Goal: Information Seeking & Learning: Learn about a topic

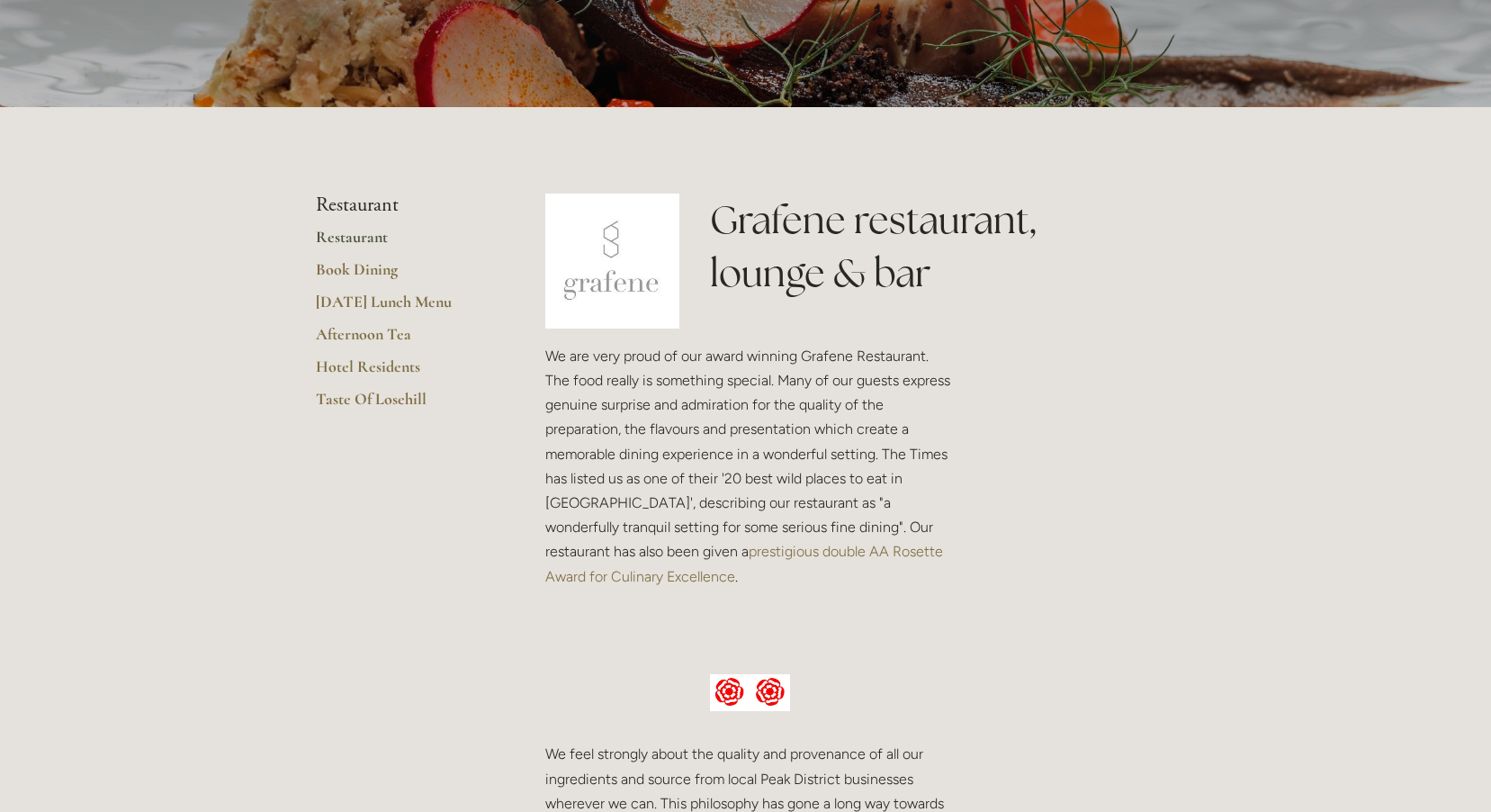
scroll to position [270, 0]
click at [422, 304] on link "[DATE] Lunch Menu" at bounding box center [402, 308] width 172 height 33
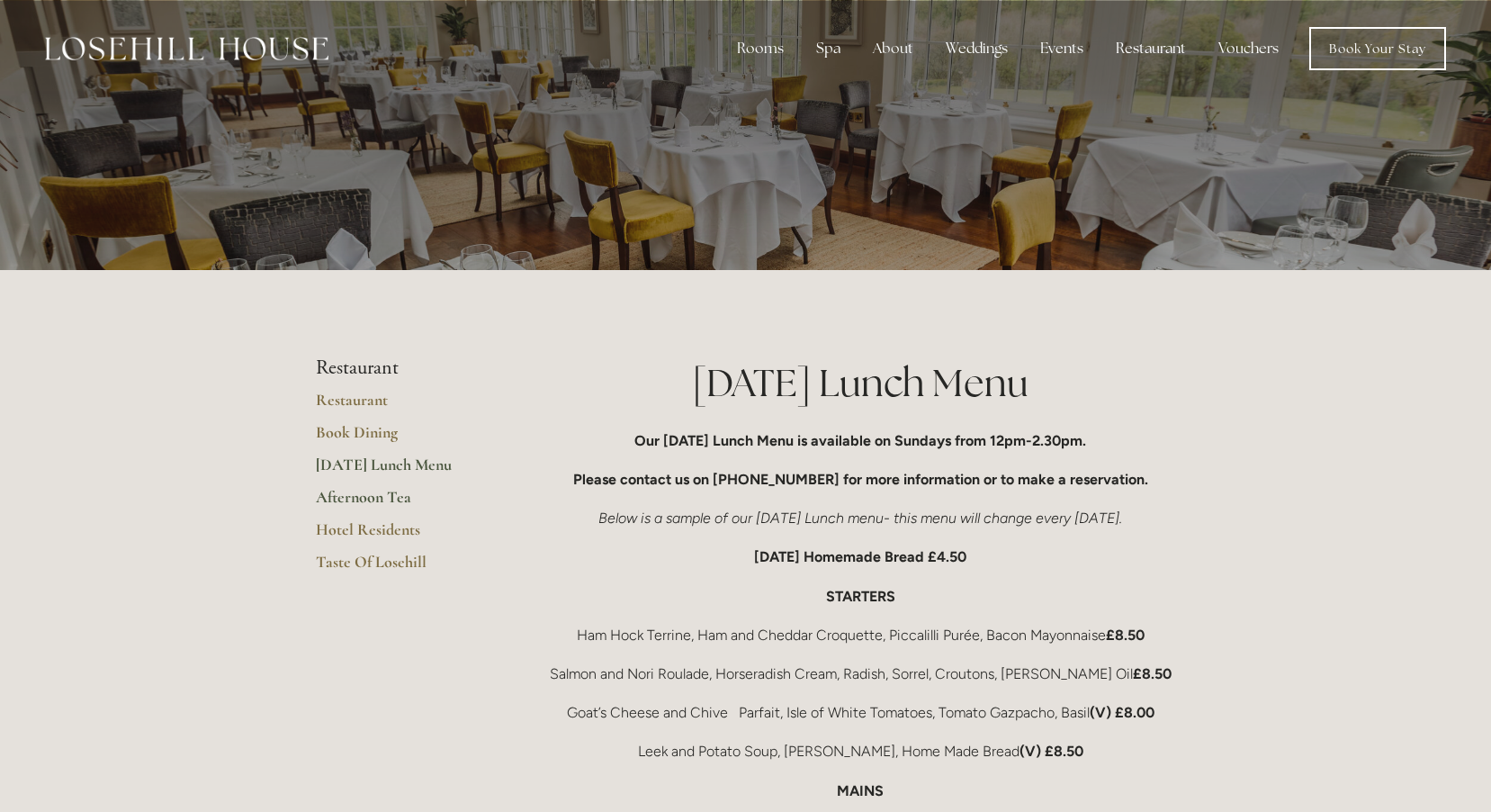
click at [347, 498] on link "Afternoon Tea" at bounding box center [402, 503] width 172 height 33
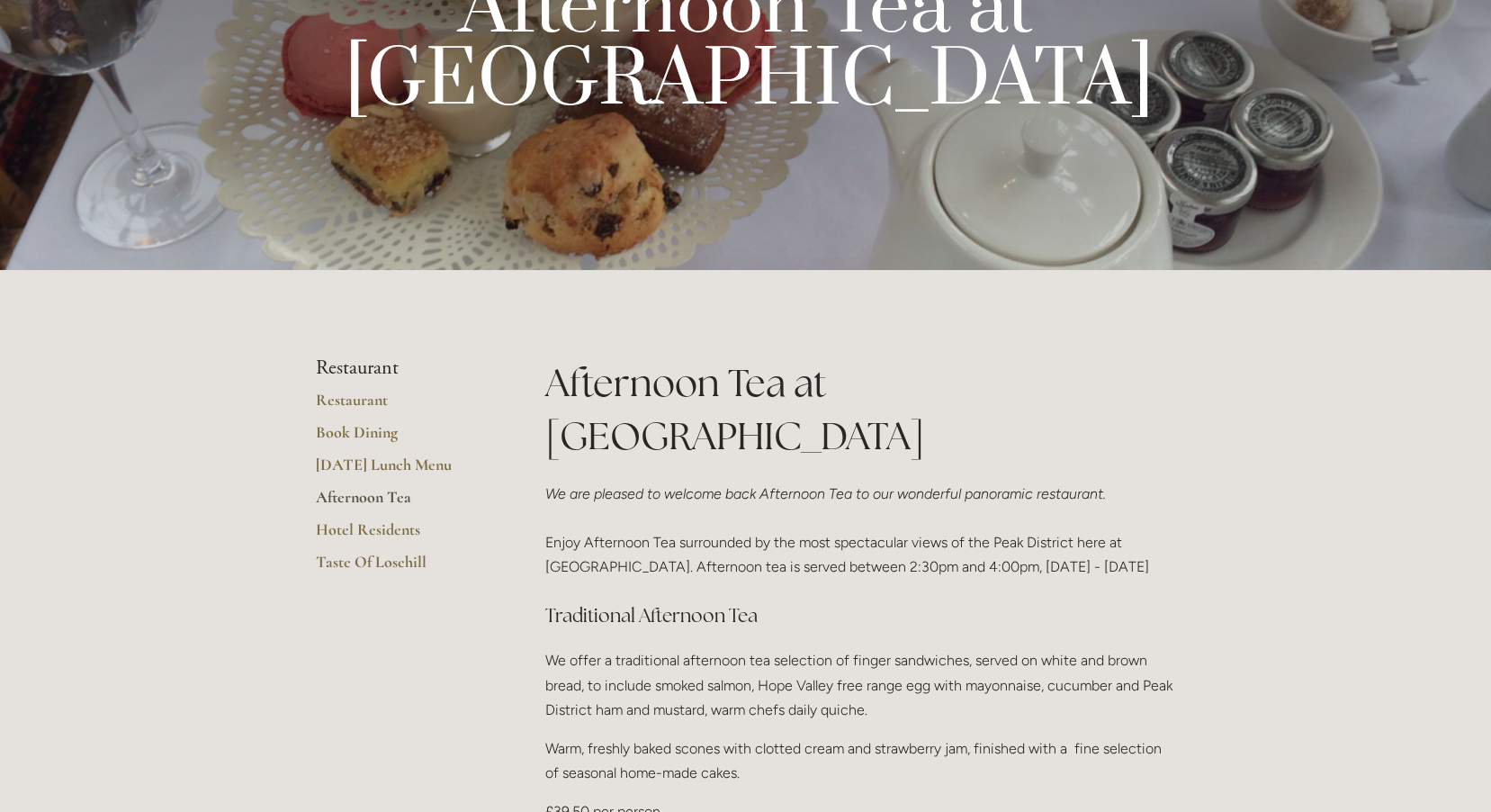
scroll to position [450, 0]
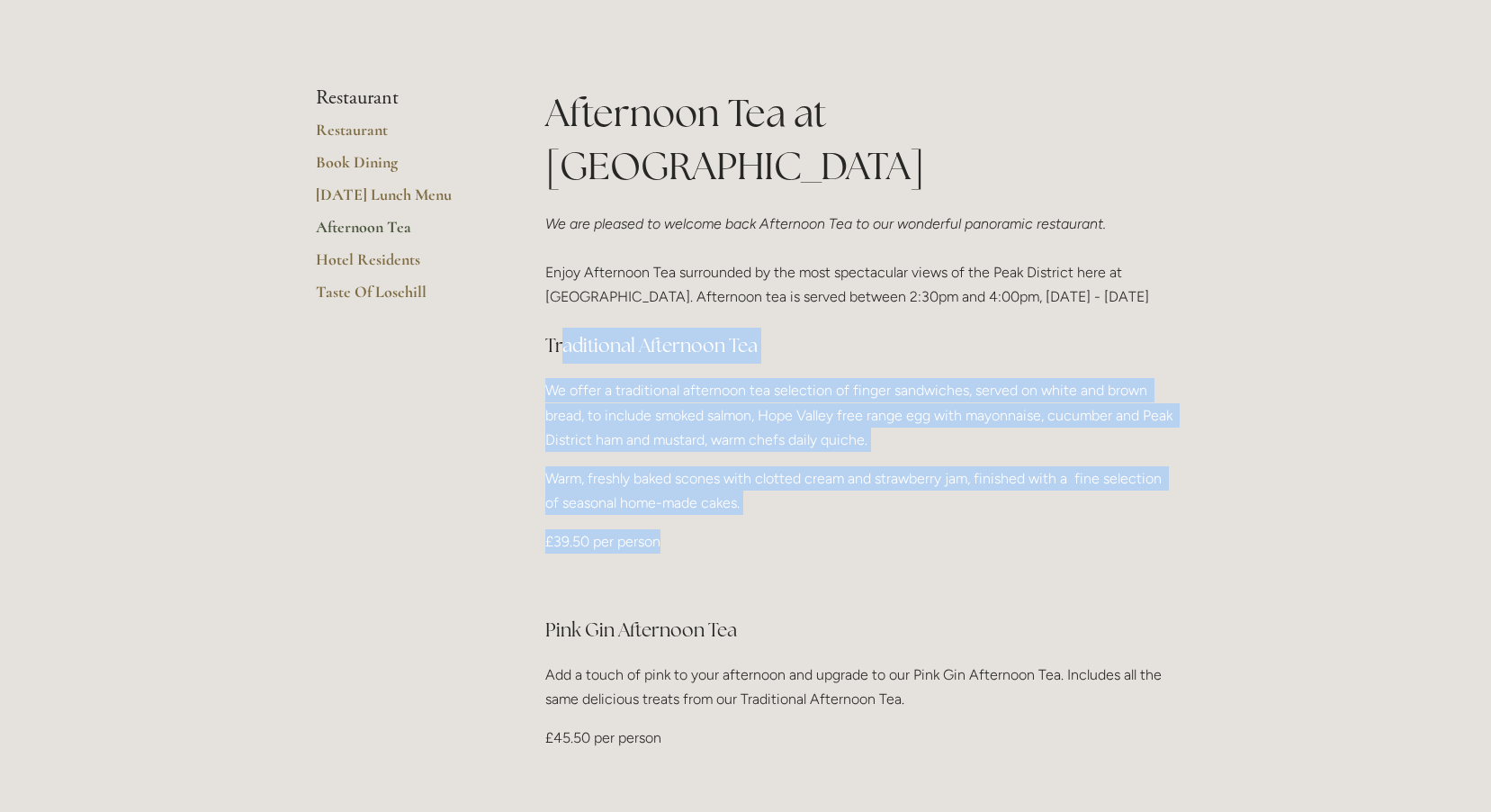
drag, startPoint x: 660, startPoint y: 491, endPoint x: 558, endPoint y: 307, distance: 210.4
click at [558, 307] on div "Afternoon Tea at [GEOGRAPHIC_DATA] We are pleased to welcome back Afternoon Tea…" at bounding box center [861, 535] width 631 height 897
click at [822, 328] on h3 "Traditional Afternoon Tea" at bounding box center [861, 346] width 631 height 36
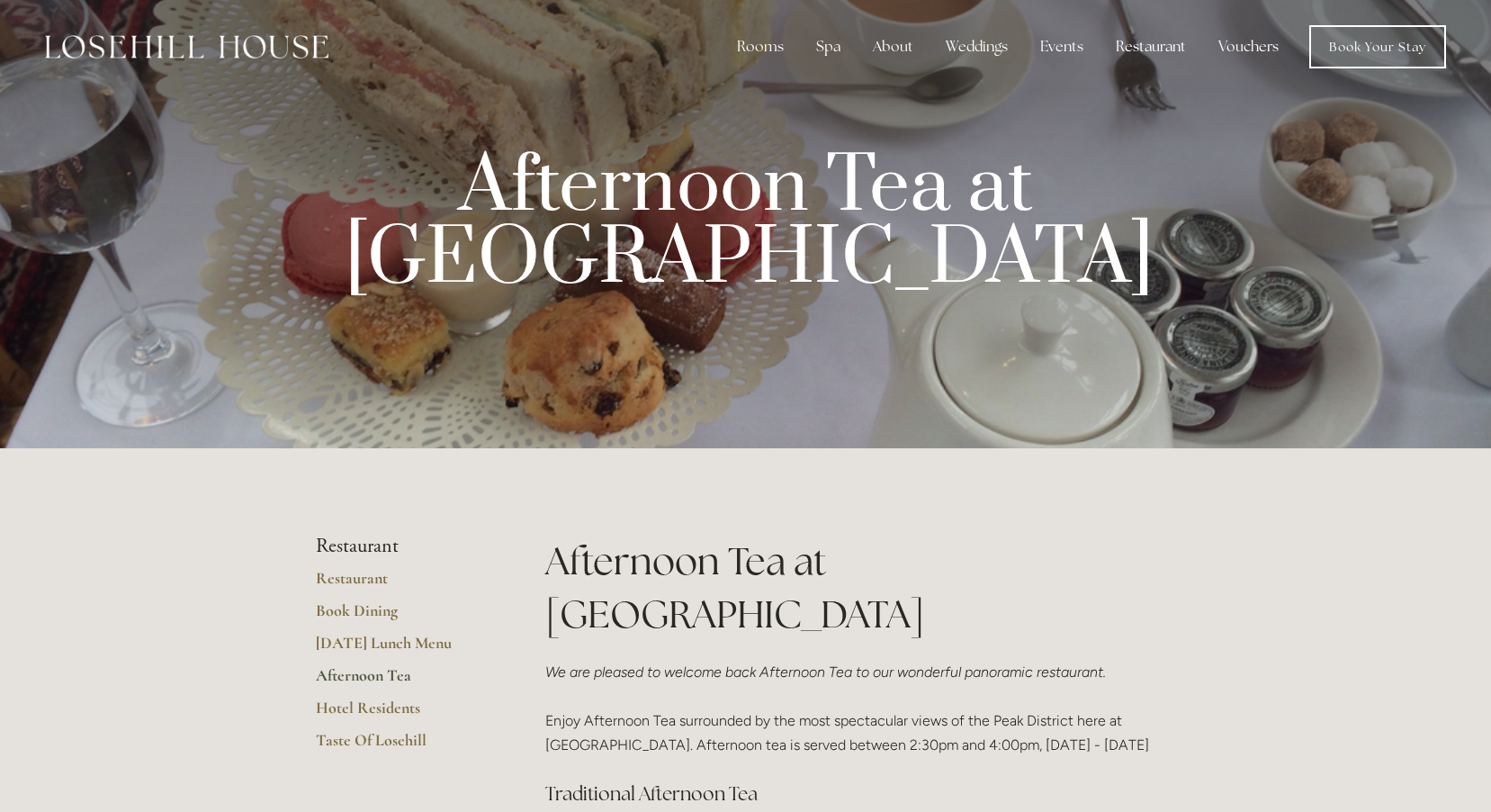
scroll to position [0, 0]
click at [331, 618] on link "Book Dining" at bounding box center [402, 618] width 172 height 33
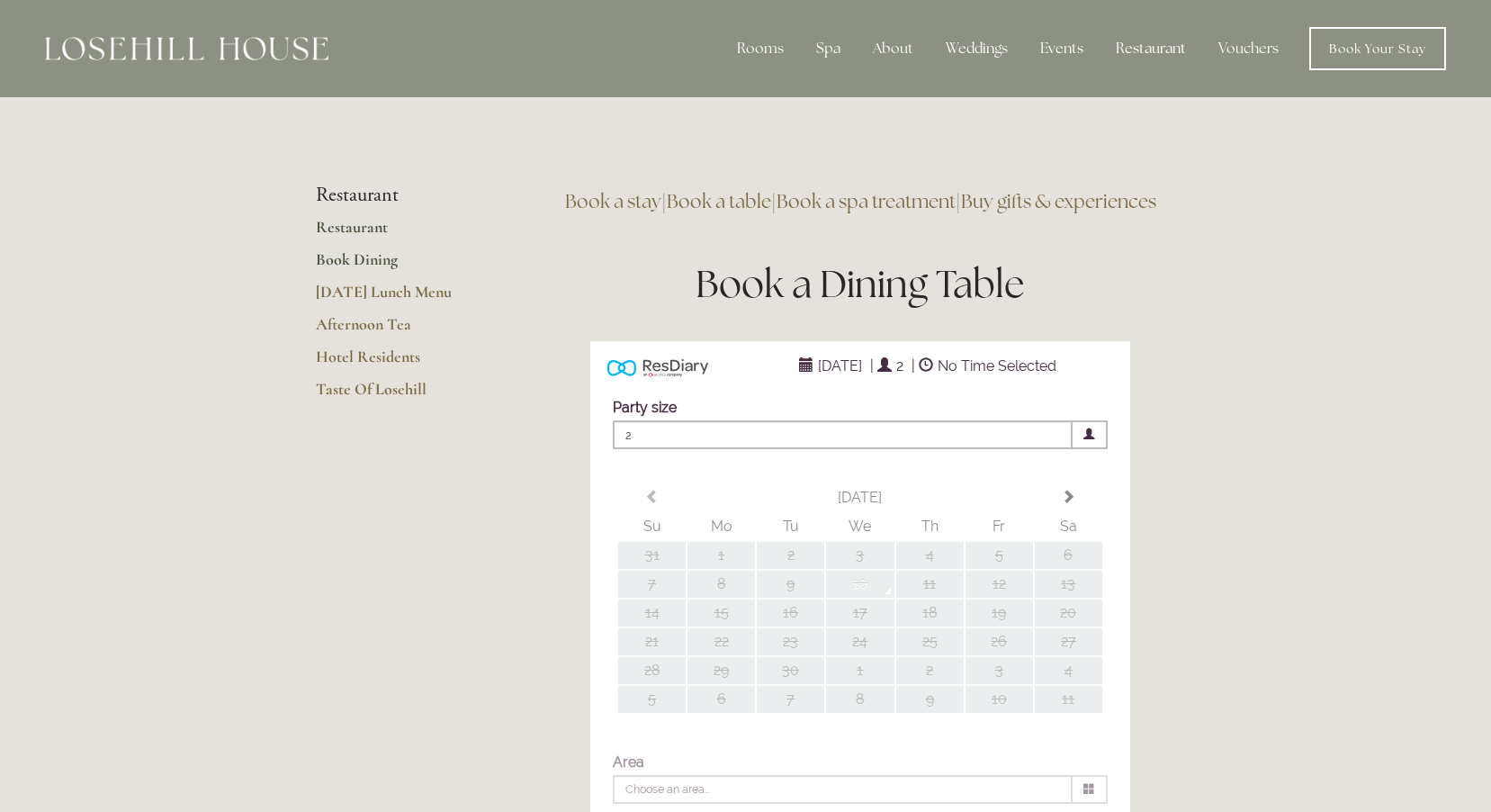
click at [376, 228] on link "Restaurant" at bounding box center [402, 233] width 172 height 33
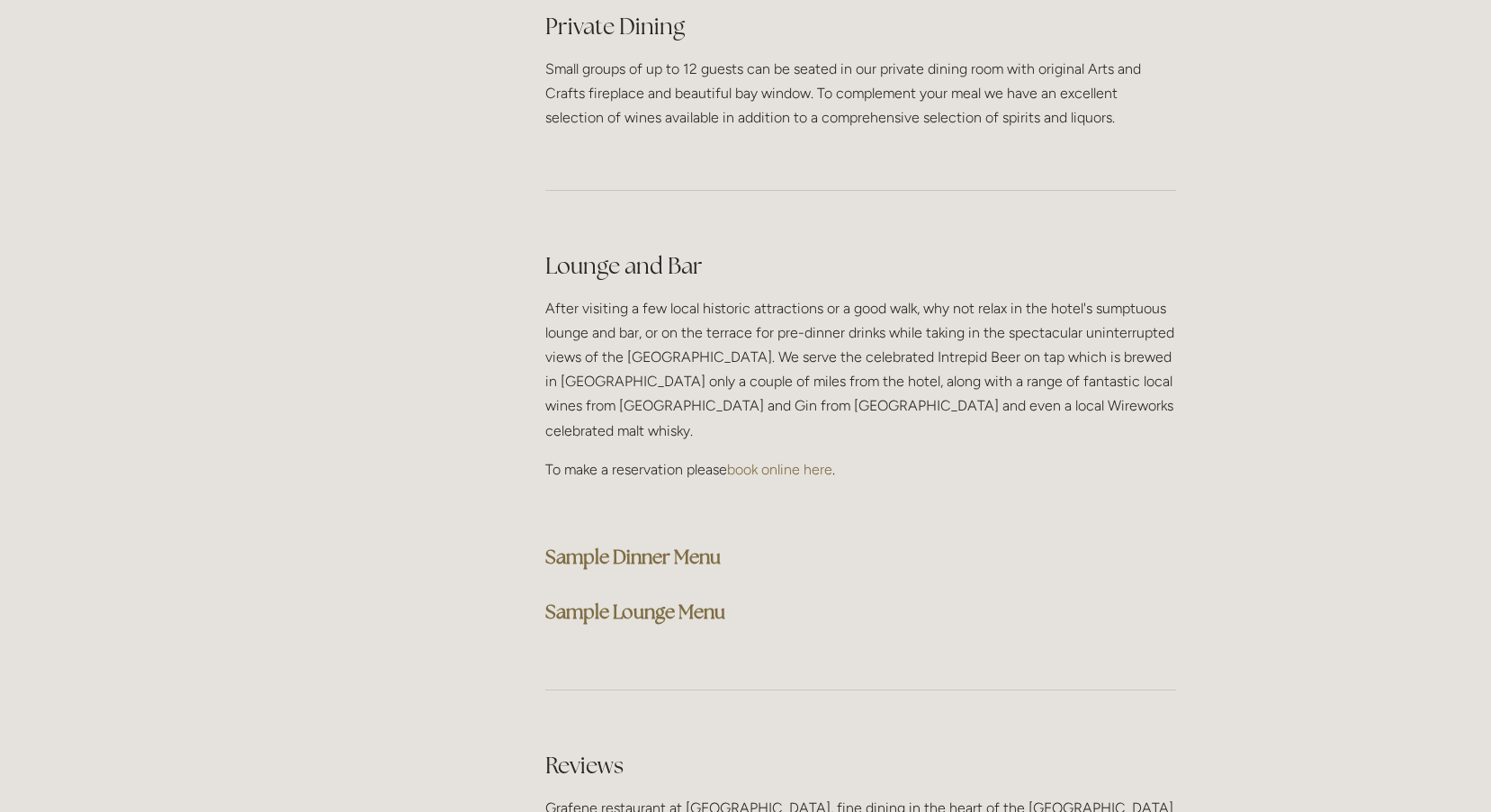
scroll to position [4589, 0]
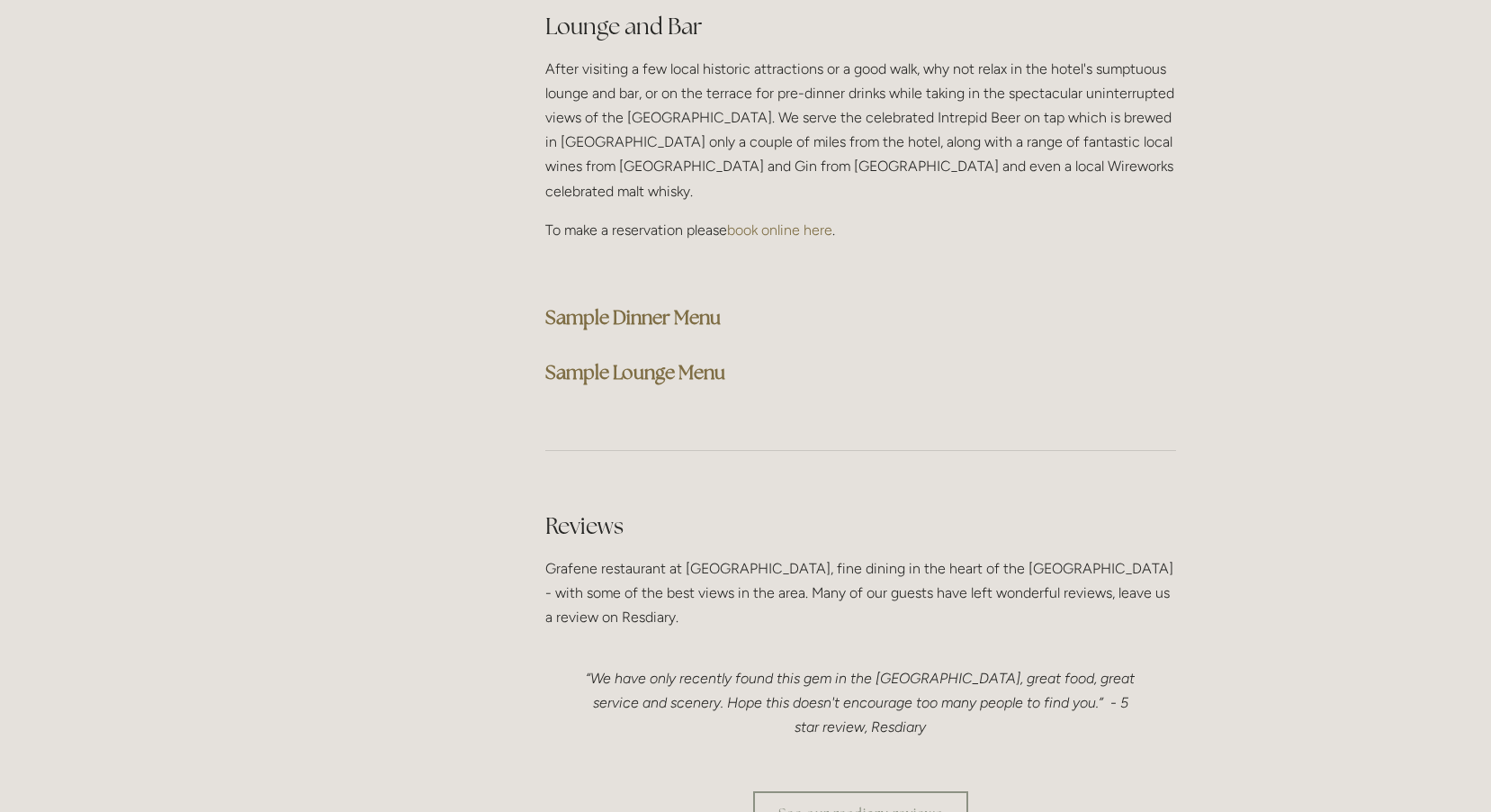
click at [669, 305] on strong "Sample Dinner Menu" at bounding box center [633, 317] width 176 height 24
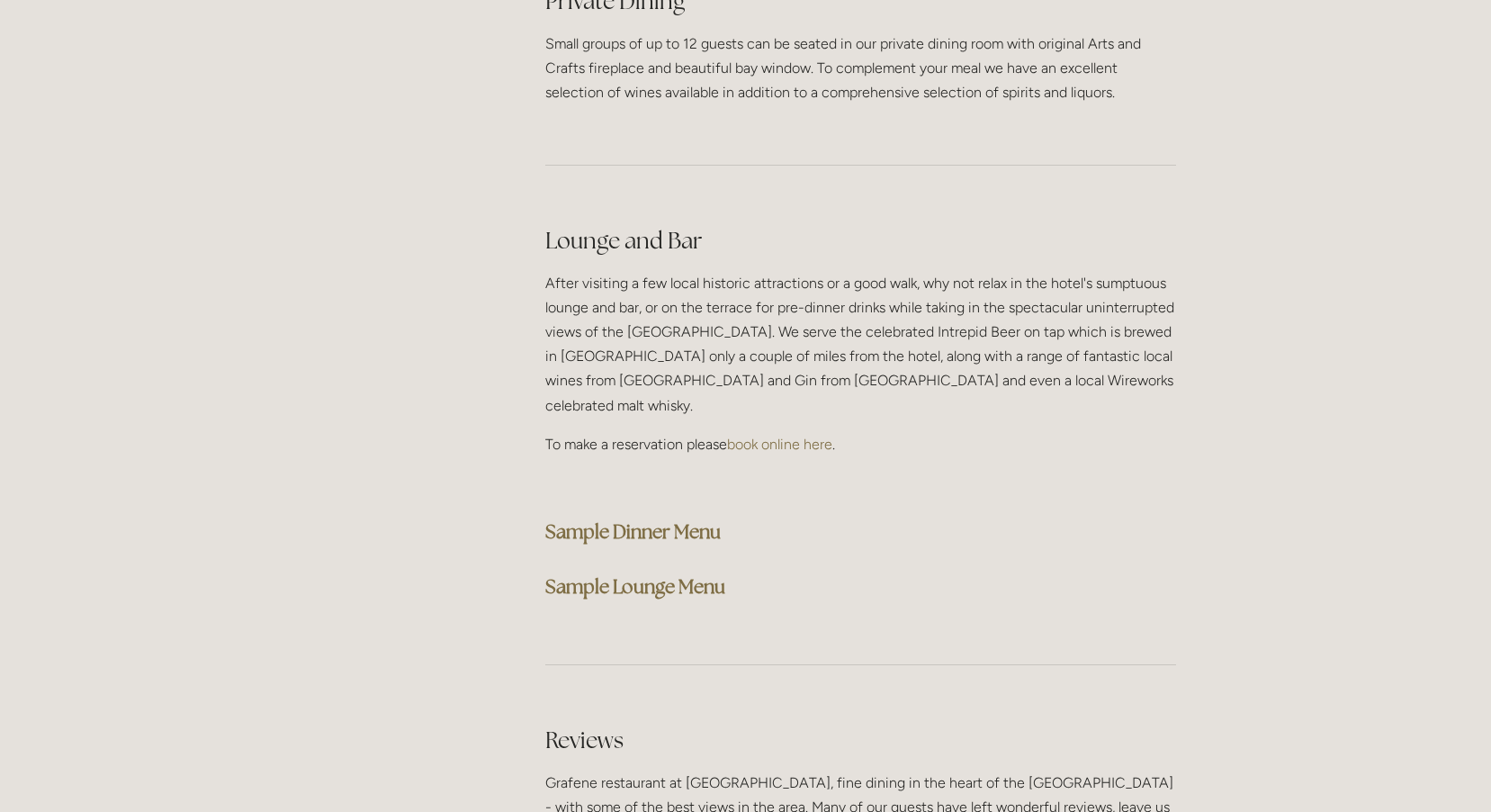
scroll to position [4318, 0]
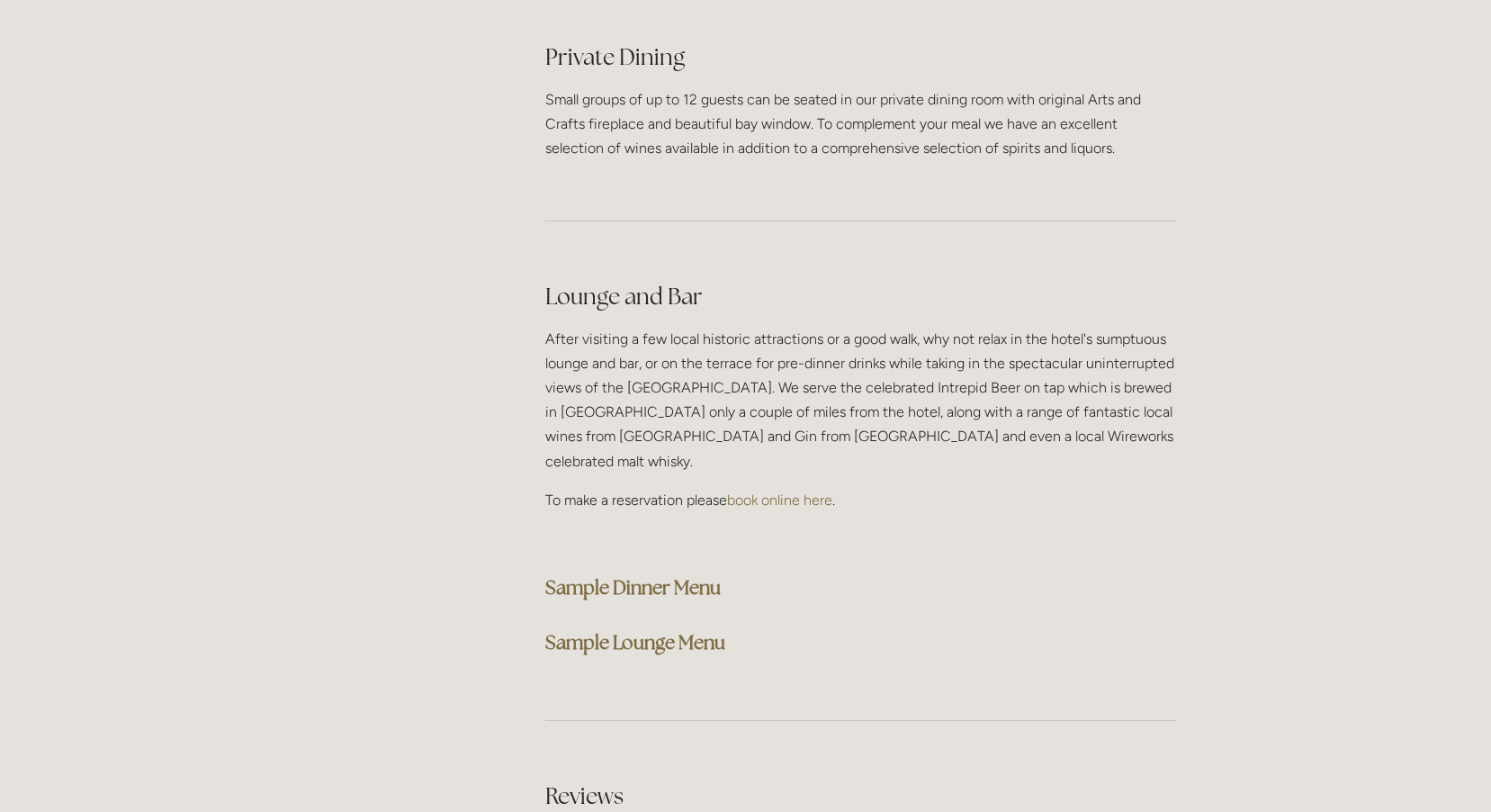
click at [670, 574] on strong "Sample Dinner Menu" at bounding box center [633, 586] width 176 height 24
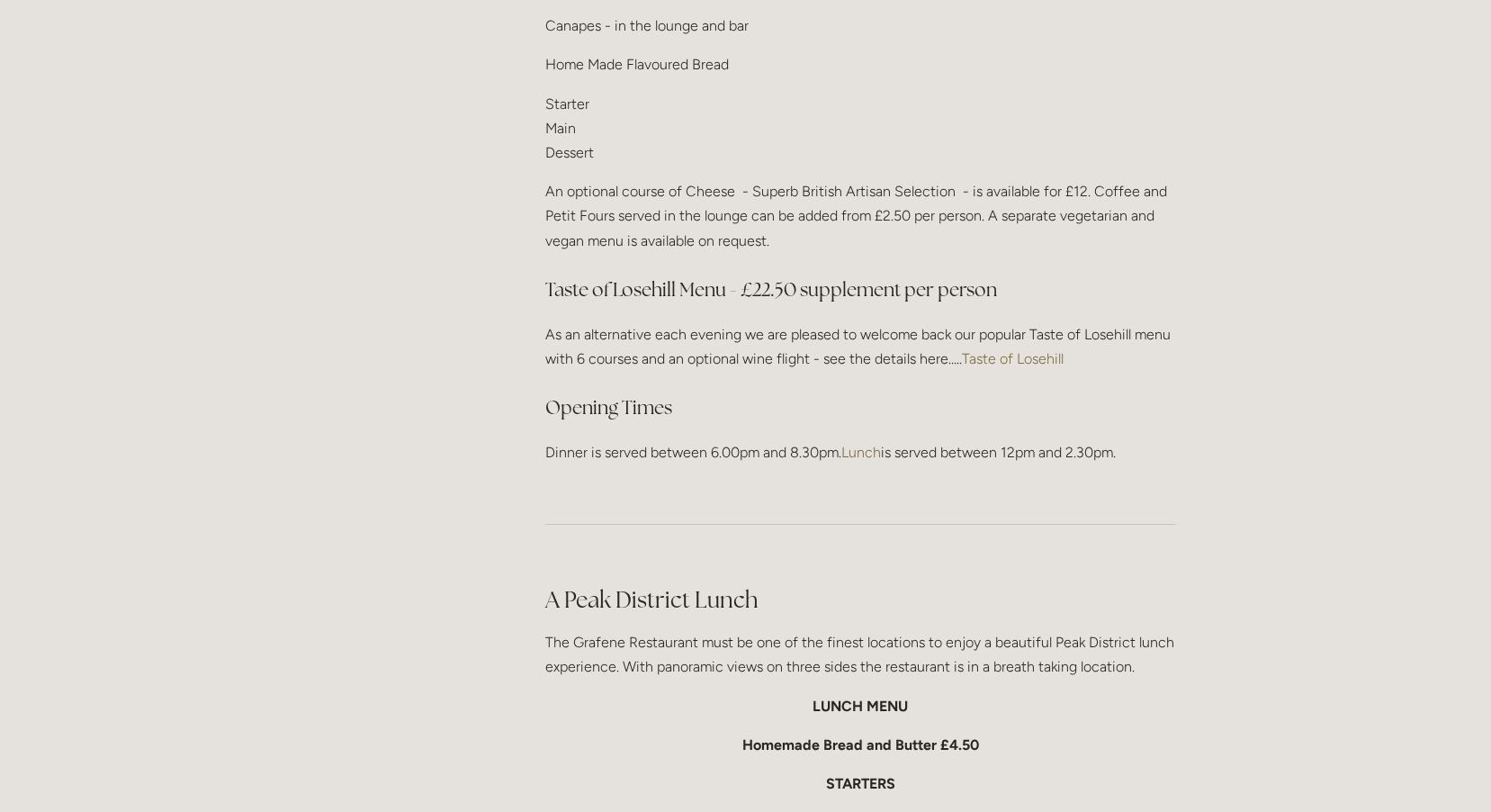
scroll to position [1619, 0]
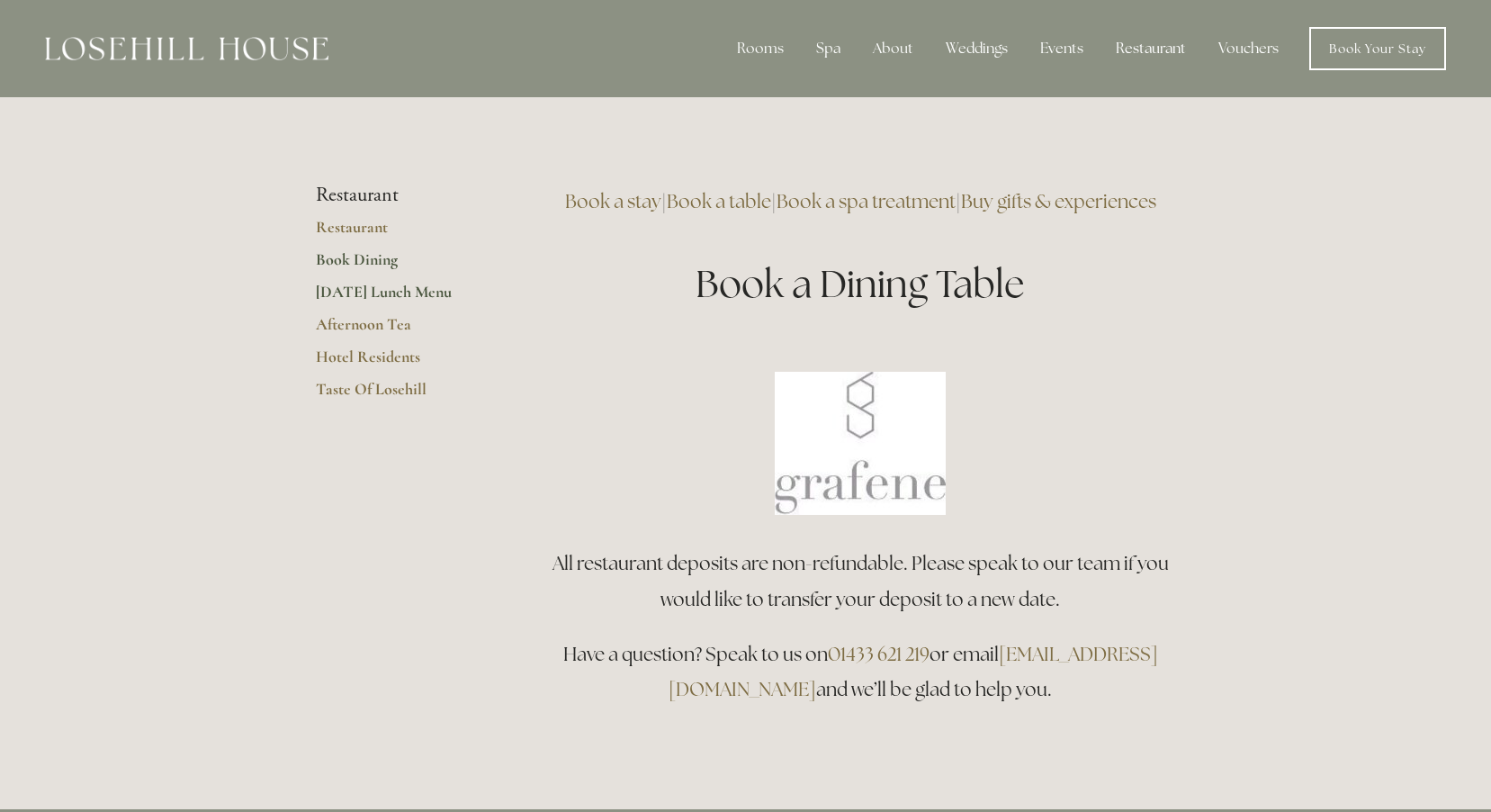
click at [358, 294] on link "[DATE] Lunch Menu" at bounding box center [402, 297] width 172 height 33
